Goal: Task Accomplishment & Management: Manage account settings

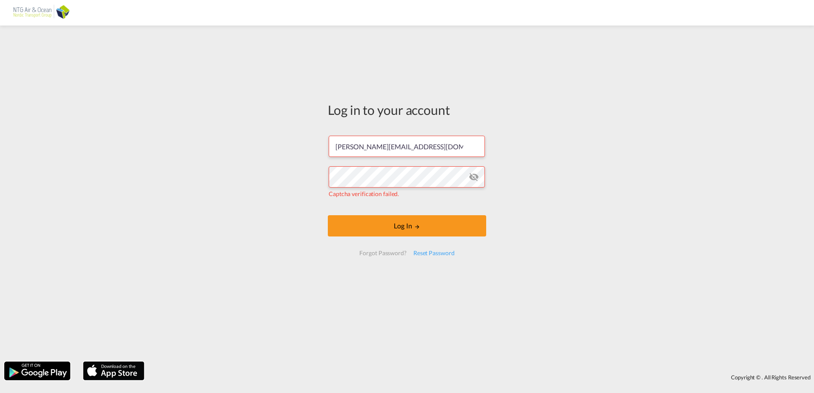
click at [5, 140] on div "Log in to your account [PERSON_NAME][EMAIL_ADDRESS][DOMAIN_NAME] Captcha verifi…" at bounding box center [407, 194] width 814 height 328
click at [400, 229] on button "Log In" at bounding box center [407, 225] width 158 height 21
click at [474, 177] on md-icon "icon-eye-off" at bounding box center [474, 177] width 10 height 10
click at [263, 181] on div "Log in to your account eli@ntgairocean.com Captcha verification failed. Log In …" at bounding box center [407, 194] width 814 height 328
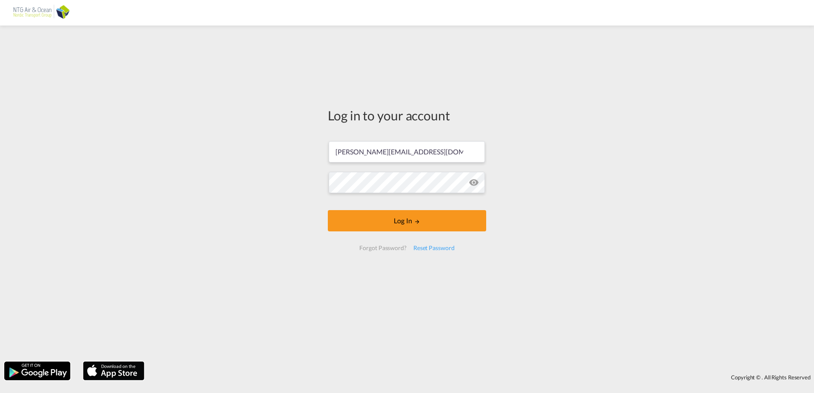
click at [263, 181] on div "Log in to your account eli@ntgairocean.com Log In Forgot Password? Reset Passwo…" at bounding box center [407, 194] width 814 height 328
click at [363, 218] on button "Log In" at bounding box center [407, 220] width 158 height 21
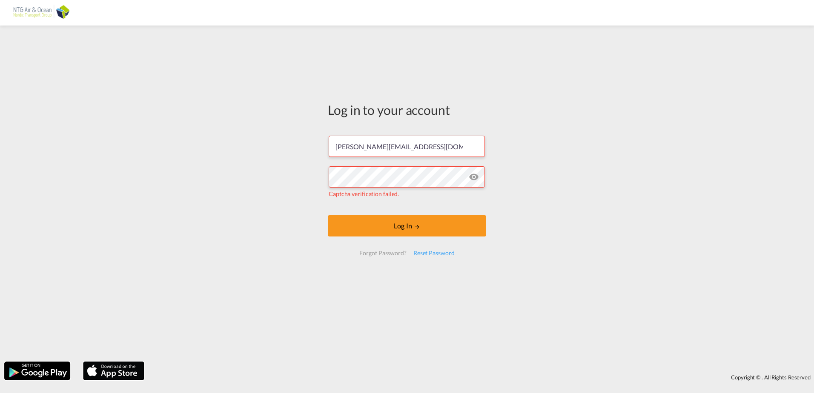
click at [124, 191] on div "Log in to your account eli@ntgairocean.com Captcha verification failed. Log In …" at bounding box center [407, 194] width 814 height 328
click at [94, 82] on div "Log in to your account eli@ntgairocean.com Captcha verification failed. Log In …" at bounding box center [407, 194] width 814 height 328
click at [82, 177] on div "Log in to your account eli@ntgairocean.com Captcha verification failed. Log In …" at bounding box center [407, 194] width 814 height 328
click at [437, 250] on div "Reset Password" at bounding box center [434, 253] width 48 height 15
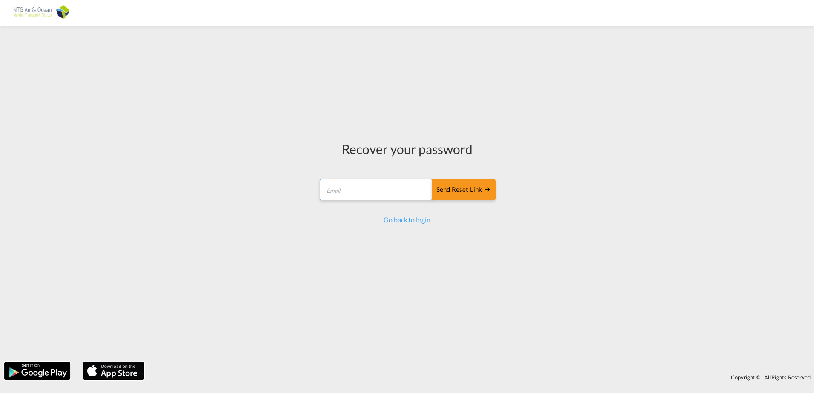
click at [374, 193] on input "email" at bounding box center [376, 189] width 113 height 21
type input "[PERSON_NAME][EMAIL_ADDRESS][DOMAIN_NAME]"
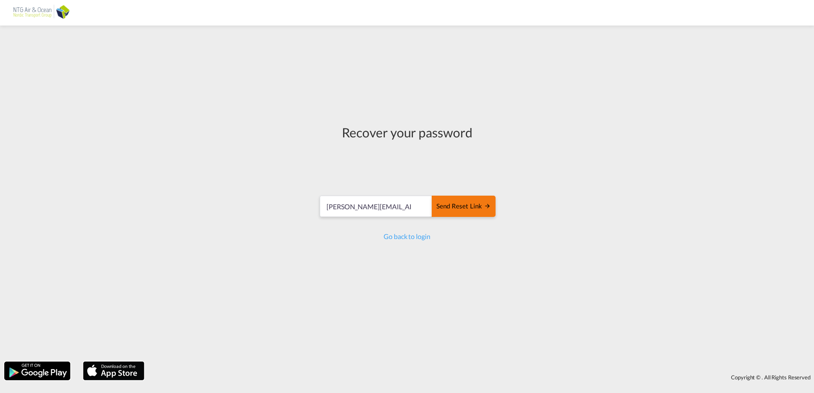
click at [469, 211] on button "Send reset link" at bounding box center [463, 206] width 64 height 21
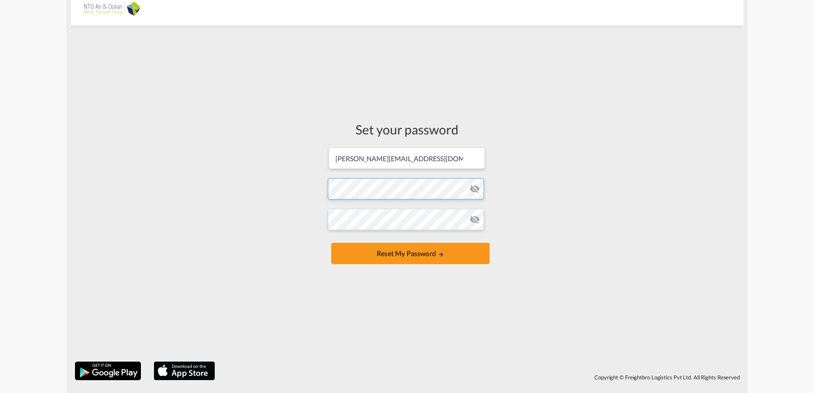
click at [380, 193] on form "[PERSON_NAME][EMAIL_ADDRESS][DOMAIN_NAME] Password must contain the following: …" at bounding box center [407, 207] width 158 height 120
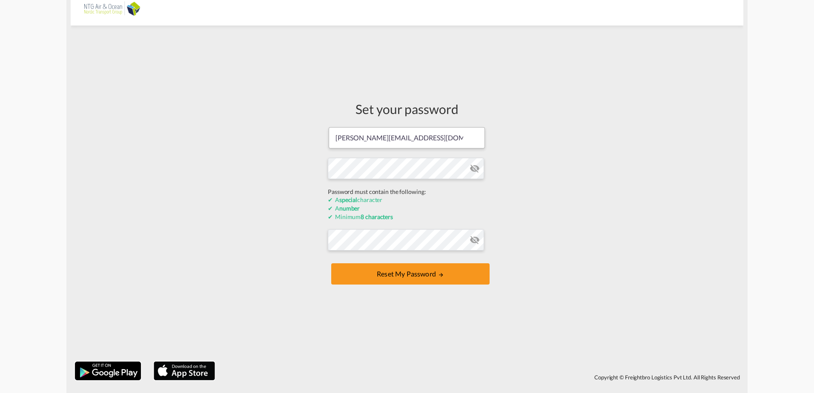
click at [477, 167] on form "[PERSON_NAME][EMAIL_ADDRESS][DOMAIN_NAME] Password must contain the following: …" at bounding box center [407, 206] width 158 height 161
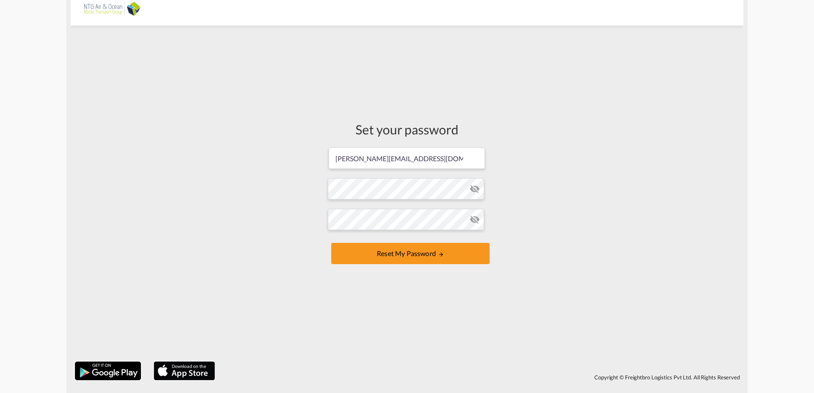
click at [472, 187] on md-icon "icon-eye-off" at bounding box center [474, 189] width 10 height 10
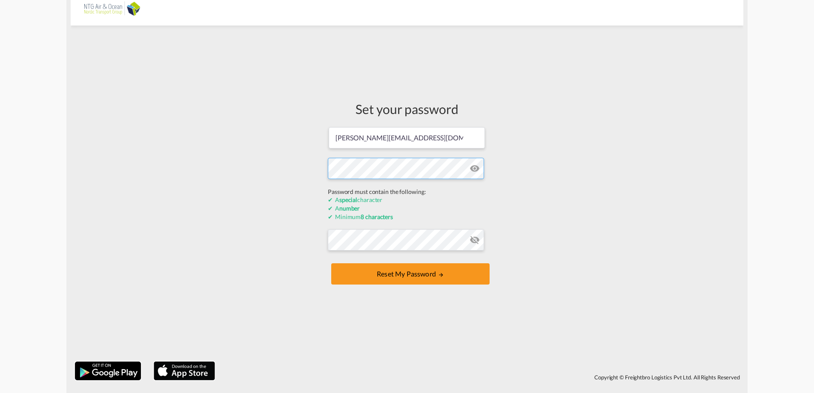
click at [307, 188] on div "Set your password [PERSON_NAME][EMAIL_ADDRESS][DOMAIN_NAME] Password must conta…" at bounding box center [407, 194] width 672 height 328
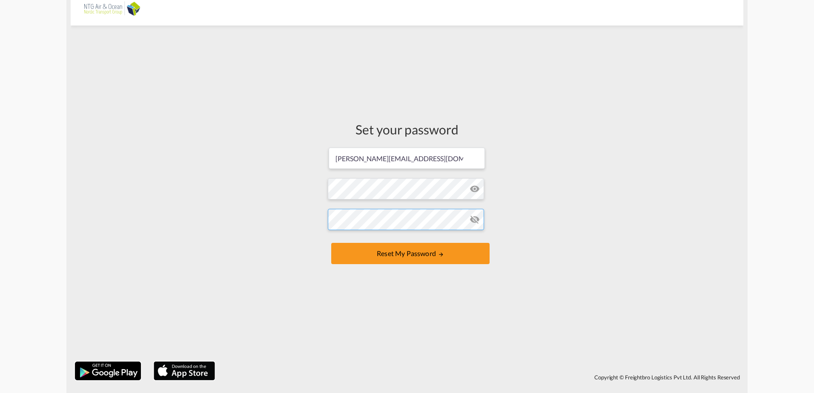
click at [338, 240] on form "[PERSON_NAME][EMAIL_ADDRESS][DOMAIN_NAME] Password must contain the following: …" at bounding box center [407, 207] width 158 height 120
click at [271, 231] on div "Set your password [PERSON_NAME][EMAIL_ADDRESS][DOMAIN_NAME] Password must conta…" at bounding box center [407, 194] width 672 height 328
click at [475, 220] on md-icon "icon-eye-off" at bounding box center [474, 219] width 10 height 10
click at [413, 260] on button "Reset my password" at bounding box center [410, 253] width 158 height 21
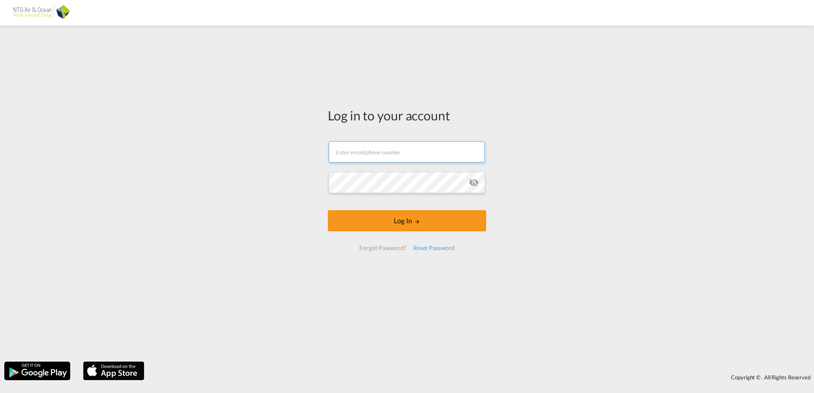
type input "[PERSON_NAME][EMAIL_ADDRESS][DOMAIN_NAME]"
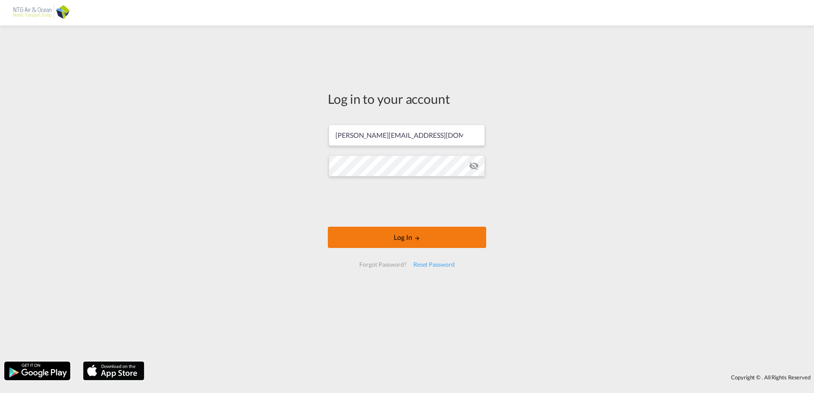
click at [377, 237] on button "Log In" at bounding box center [407, 237] width 158 height 21
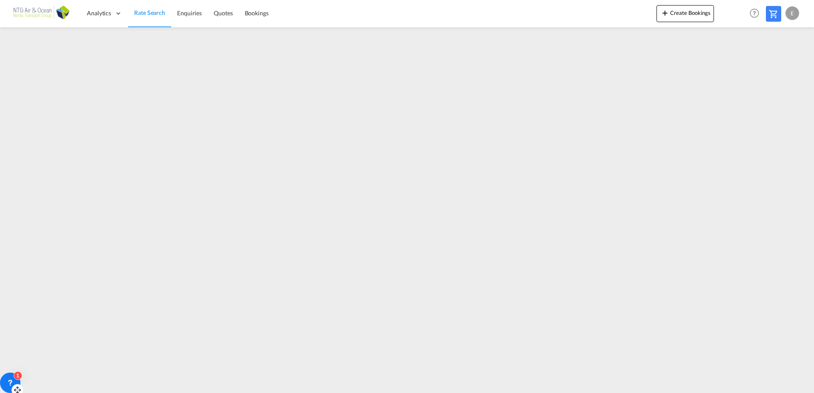
click at [14, 379] on icon at bounding box center [10, 383] width 9 height 9
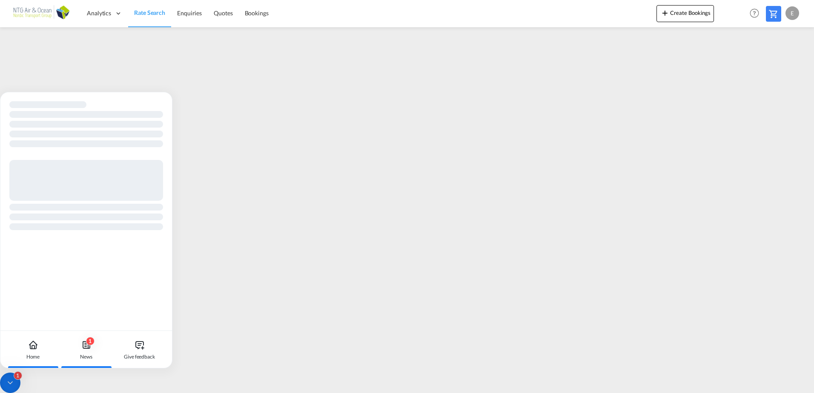
click at [94, 351] on div "1 News" at bounding box center [86, 349] width 47 height 37
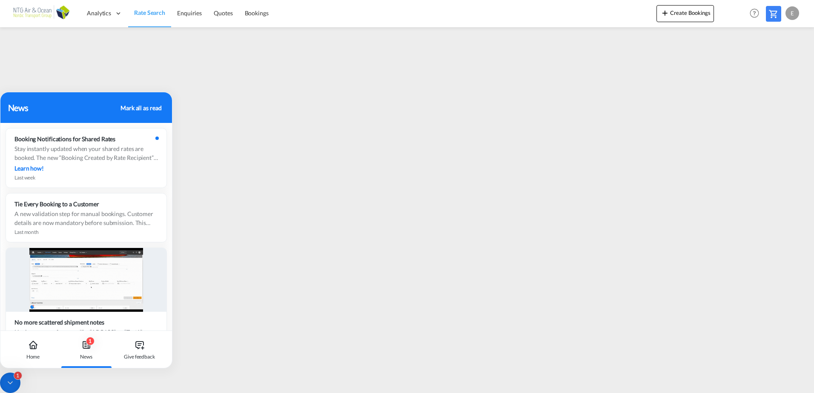
click at [153, 105] on div "Mark all as read" at bounding box center [140, 107] width 41 height 9
click at [4, 385] on div at bounding box center [10, 383] width 20 height 20
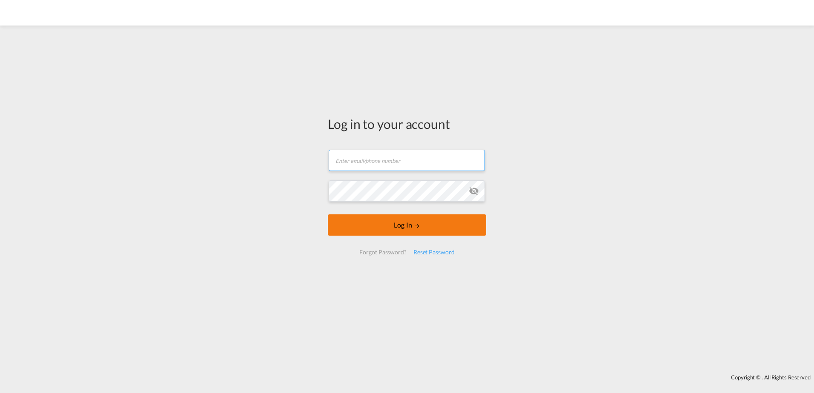
type input "[PERSON_NAME][EMAIL_ADDRESS][DOMAIN_NAME]"
click at [422, 228] on button "Log In" at bounding box center [407, 224] width 158 height 21
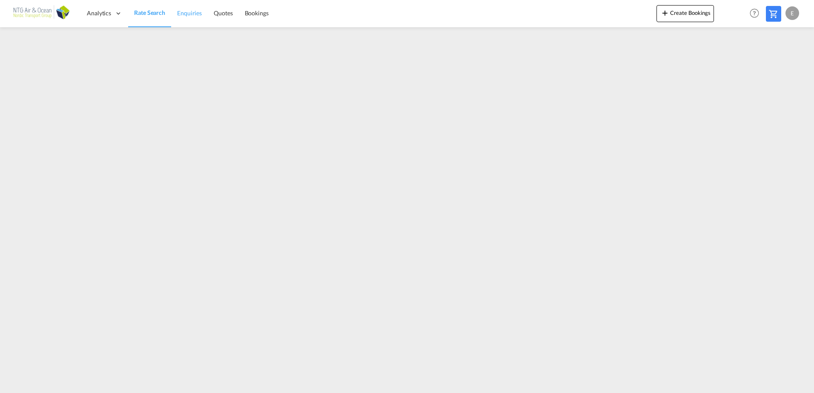
click at [192, 14] on span "Enquiries" at bounding box center [189, 12] width 25 height 7
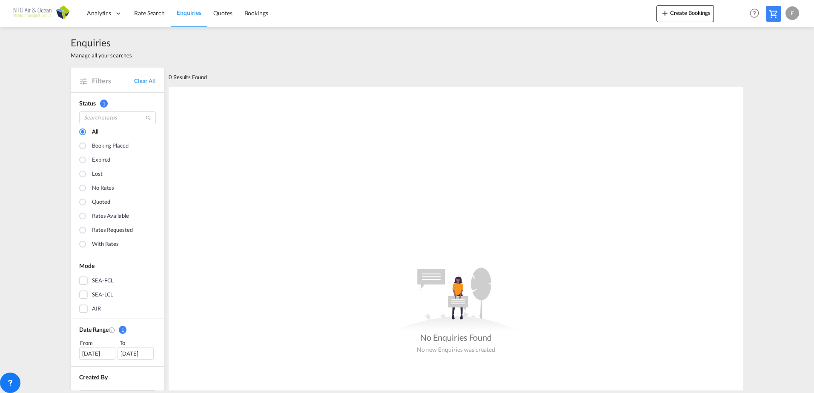
click at [98, 278] on div "SEA-FCL" at bounding box center [103, 281] width 22 height 9
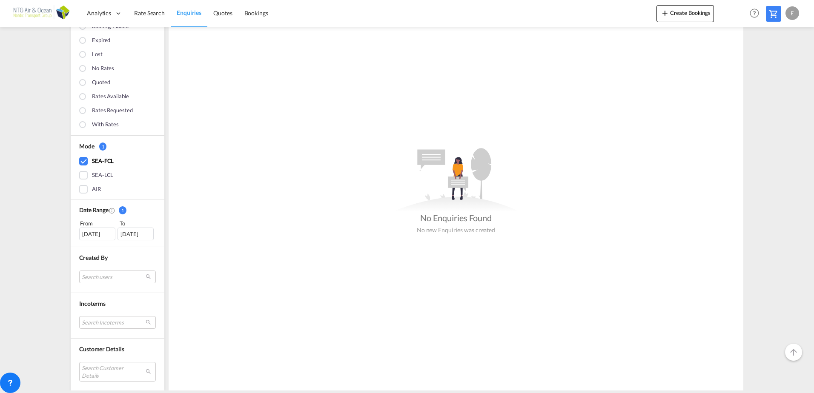
scroll to position [139, 0]
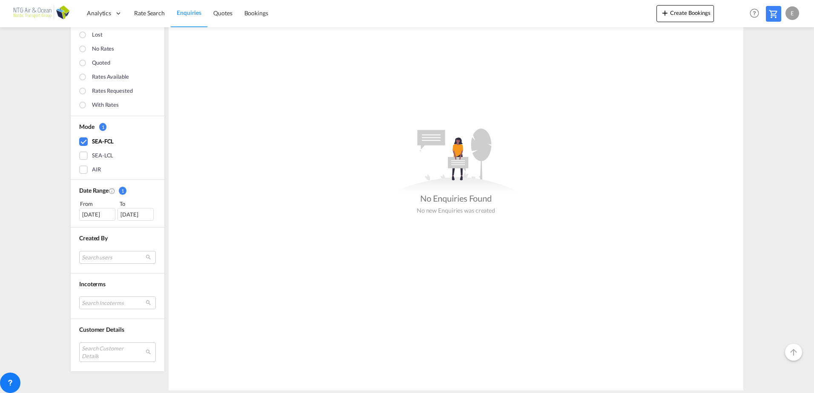
click at [105, 217] on div "09 Aug 2025" at bounding box center [97, 214] width 36 height 13
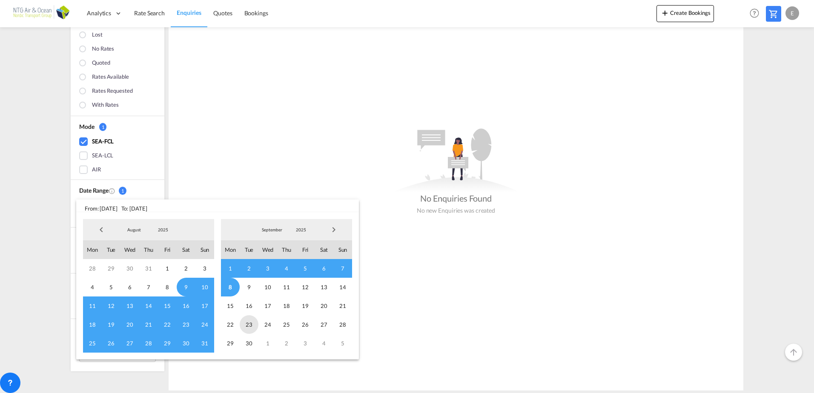
click at [250, 325] on span "23" at bounding box center [249, 324] width 19 height 19
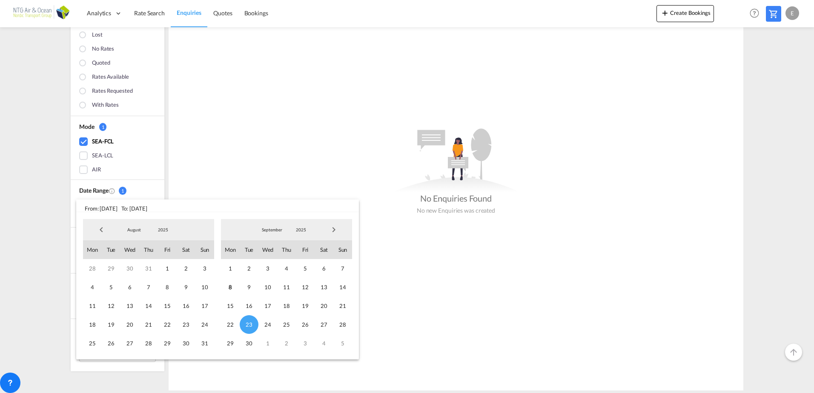
click at [334, 229] on span "Next Month" at bounding box center [333, 229] width 17 height 17
click at [306, 343] on span "31" at bounding box center [305, 343] width 19 height 19
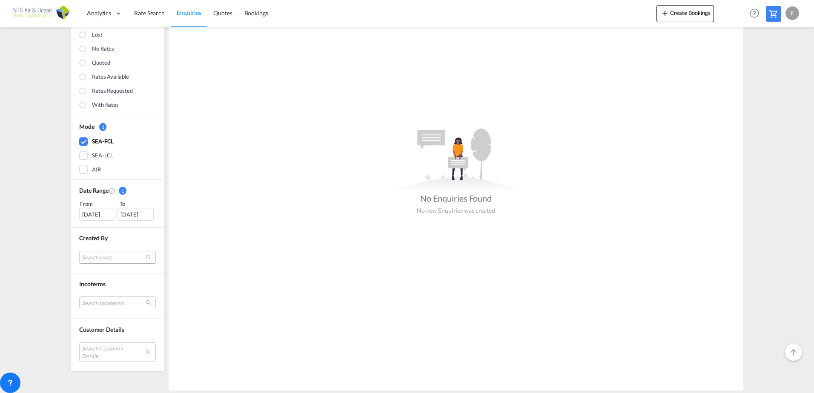
click at [100, 260] on md-select "Search users internal users internal_user elaine Li eli@ntgairocean.com custome…" at bounding box center [117, 257] width 77 height 13
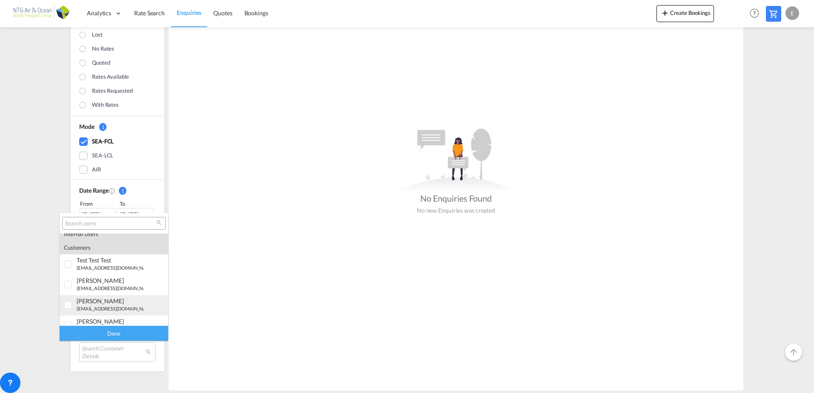
scroll to position [37, 0]
click at [21, 282] on md-backdrop at bounding box center [407, 196] width 814 height 393
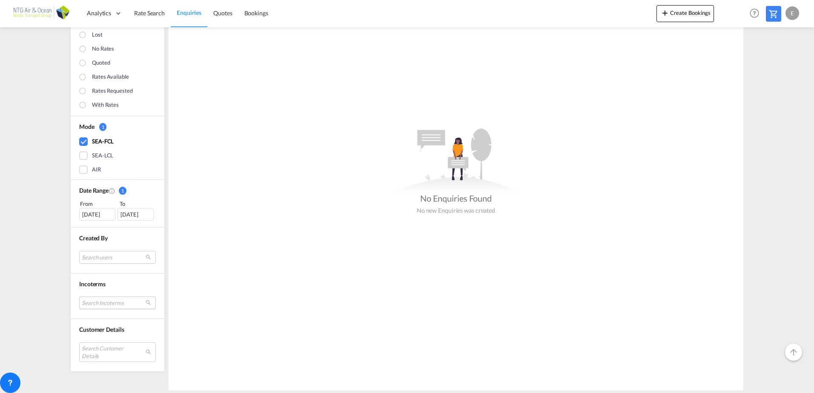
click at [109, 306] on md-select "Search Incoterms CFR cost and freight CPT carrier paid to FCA free carrier EXW …" at bounding box center [117, 303] width 77 height 13
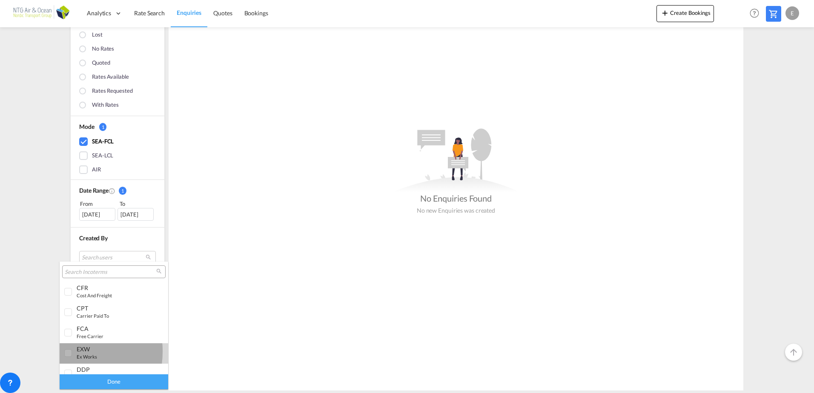
click at [69, 351] on div at bounding box center [68, 353] width 9 height 9
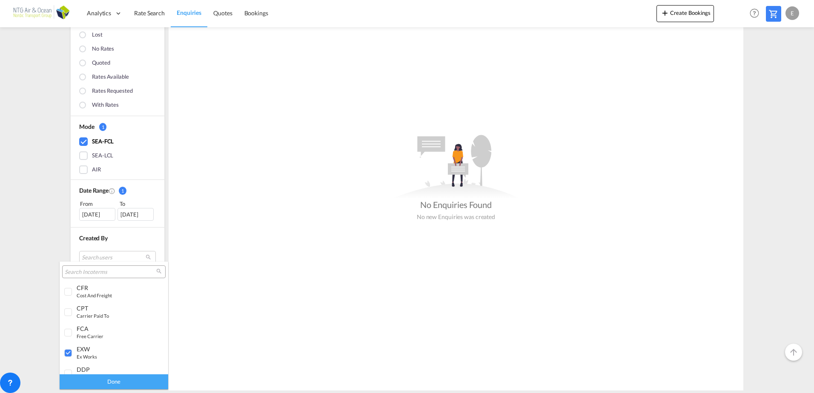
click at [96, 383] on div "Done" at bounding box center [114, 381] width 109 height 15
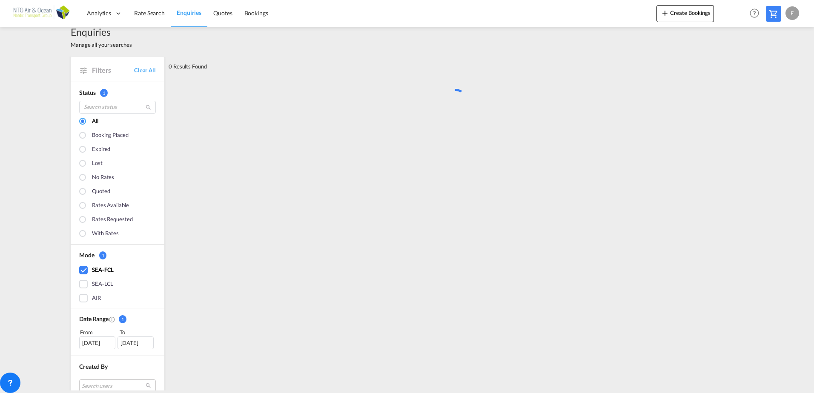
scroll to position [0, 0]
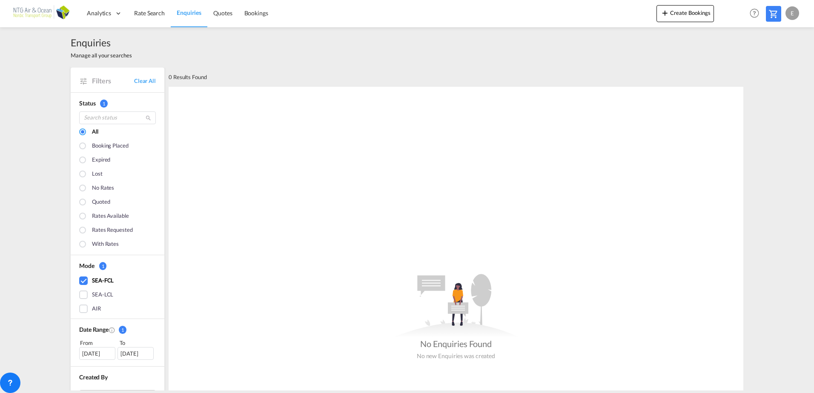
drag, startPoint x: 24, startPoint y: 84, endPoint x: 29, endPoint y: 80, distance: 6.3
click at [24, 84] on div "Enquiries Manage all your searches Filters Clear All Status 1 All Booking place…" at bounding box center [407, 208] width 814 height 363
click at [156, 15] on span "Rate Search" at bounding box center [149, 12] width 31 height 7
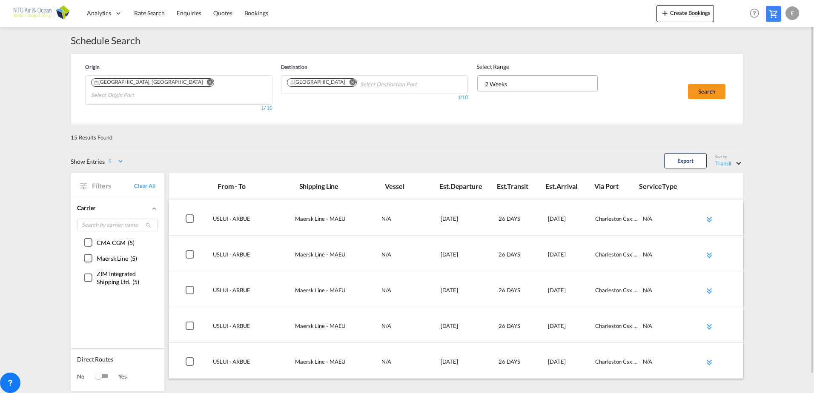
click at [520, 85] on span "2 Weeks" at bounding box center [540, 84] width 111 height 9
click at [511, 125] on md-option "6 Weeks" at bounding box center [541, 124] width 126 height 20
click at [703, 89] on button "Search" at bounding box center [706, 91] width 37 height 15
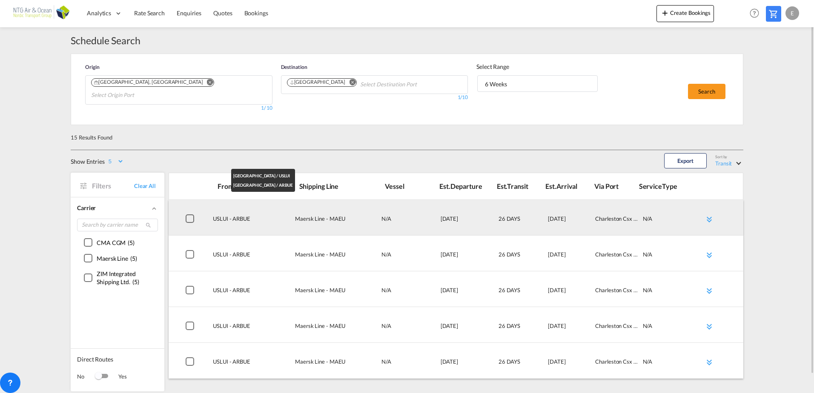
drag, startPoint x: 259, startPoint y: 211, endPoint x: 421, endPoint y: 236, distance: 163.9
click at [421, 236] on div "From - To Shipping Line Vessel Est.Departure Est.Transit Est.Arrival Via Port S…" at bounding box center [456, 282] width 574 height 219
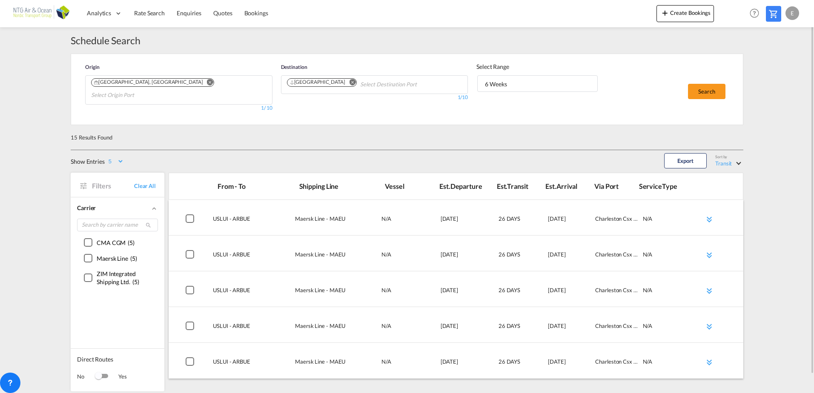
click at [224, 133] on div "15 Results Found" at bounding box center [407, 137] width 672 height 25
click at [156, 13] on span "Rate Search" at bounding box center [149, 12] width 31 height 7
